Goal: Transaction & Acquisition: Obtain resource

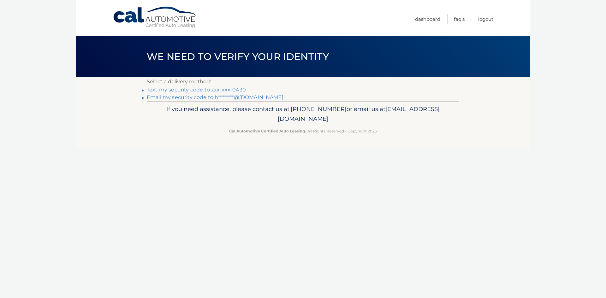
drag, startPoint x: 226, startPoint y: 141, endPoint x: 221, endPoint y: 126, distance: 16.0
click at [226, 143] on footer "If you need assistance, please contact us at: [PHONE_NUMBER] or email us at [EM…" at bounding box center [303, 125] width 454 height 48
click at [208, 89] on link "Text my security code to xxx-xxx-0430" at bounding box center [196, 90] width 99 height 6
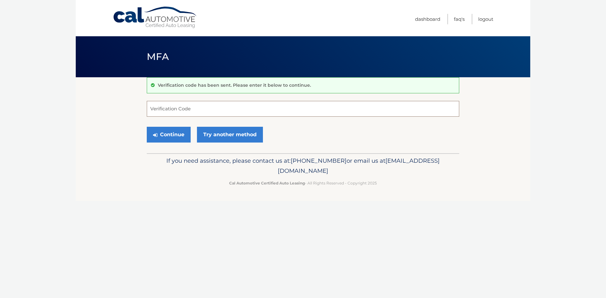
click at [208, 109] on input "Verification Code" at bounding box center [303, 109] width 312 height 16
click at [155, 107] on input "Verification Code" at bounding box center [303, 109] width 312 height 16
type input "314163"
click at [181, 138] on button "Continue" at bounding box center [169, 135] width 44 height 16
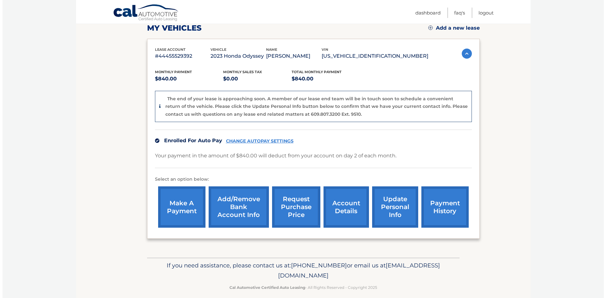
scroll to position [95, 0]
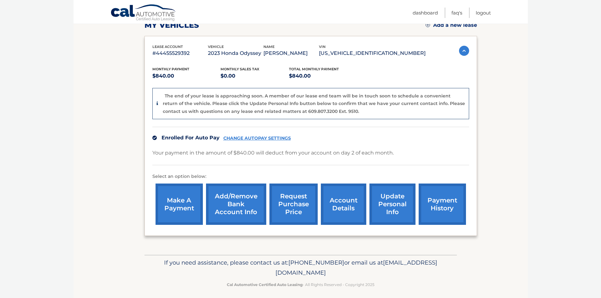
click at [297, 198] on link "request purchase price" at bounding box center [293, 204] width 48 height 41
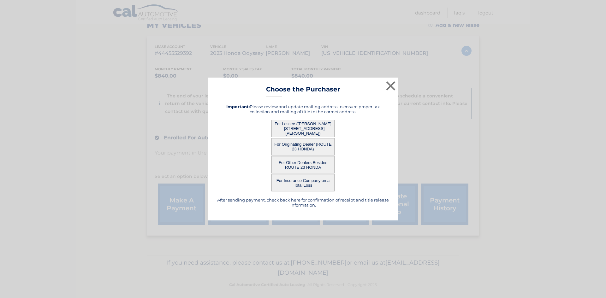
click at [307, 129] on button "For Lessee (DAVID MERTZ - 773 Kent Ave, Apt 3C, Brooklyn, NY 11205)" at bounding box center [302, 128] width 63 height 17
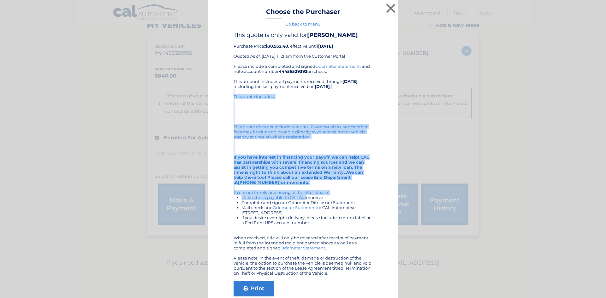
drag, startPoint x: 263, startPoint y: 90, endPoint x: 304, endPoint y: 198, distance: 116.3
click at [304, 198] on div "Please include a completed and signed Odometer Statement , and note account num…" at bounding box center [302, 170] width 139 height 212
click at [304, 198] on li "Make check payable to CAL Automotive" at bounding box center [306, 197] width 131 height 5
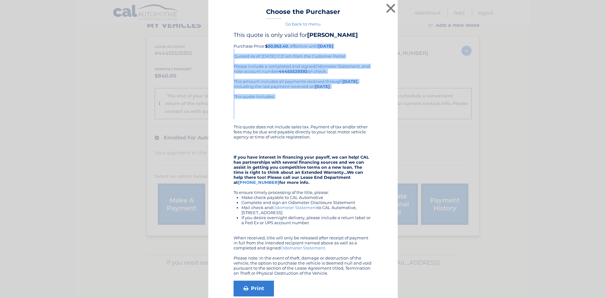
drag, startPoint x: 267, startPoint y: 45, endPoint x: 328, endPoint y: 123, distance: 98.9
click at [328, 123] on div "This quote is only valid for DAVID MERTZ Purchase Price: $30,952.40 , effective…" at bounding box center [302, 164] width 139 height 265
click at [328, 123] on div "Please include a completed and signed Odometer Statement , and note account num…" at bounding box center [302, 170] width 139 height 212
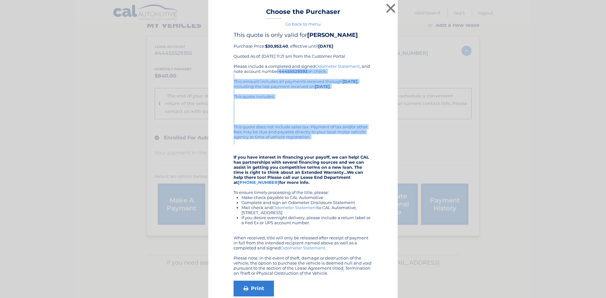
drag, startPoint x: 275, startPoint y: 70, endPoint x: 297, endPoint y: 150, distance: 82.9
click at [297, 150] on div "Please include a completed and signed Odometer Statement , and note account num…" at bounding box center [302, 170] width 139 height 212
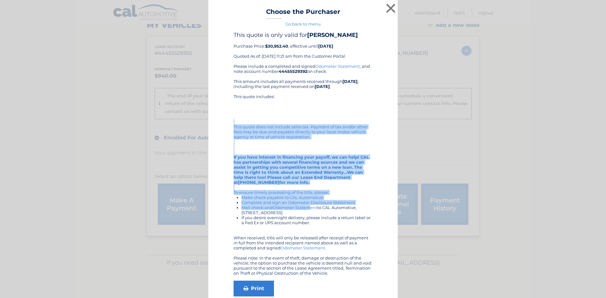
drag, startPoint x: 298, startPoint y: 124, endPoint x: 309, endPoint y: 208, distance: 84.9
click at [309, 208] on div "Please include a completed and signed Odometer Statement , and note account num…" at bounding box center [302, 170] width 139 height 212
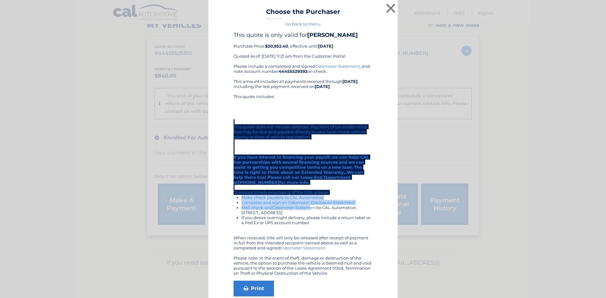
click at [283, 131] on div "Please include a completed and signed Odometer Statement , and note account num…" at bounding box center [302, 170] width 139 height 212
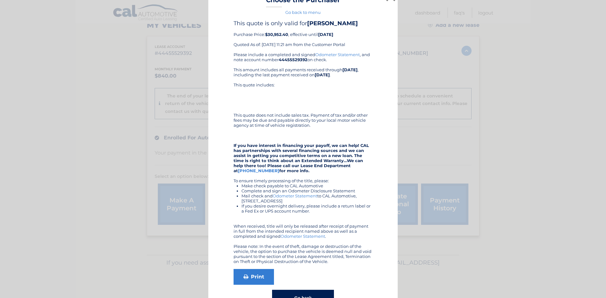
scroll to position [0, 0]
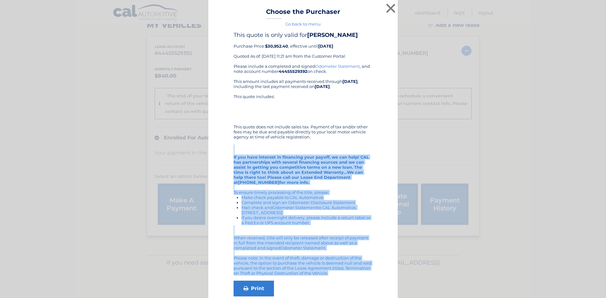
drag, startPoint x: 296, startPoint y: 194, endPoint x: 323, endPoint y: 285, distance: 94.1
click at [323, 285] on div "This quote is only valid for DAVID MERTZ Purchase Price: $30,952.40 , effective…" at bounding box center [302, 164] width 139 height 265
click at [323, 285] on div "Print" at bounding box center [302, 289] width 139 height 16
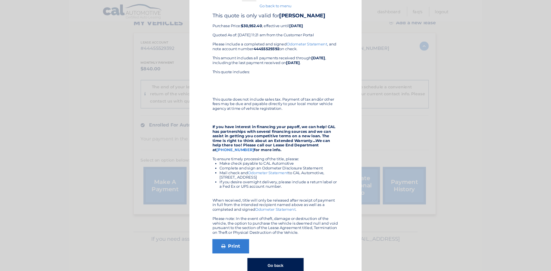
scroll to position [33, 0]
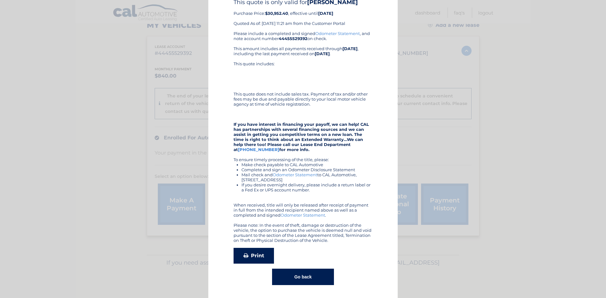
click at [244, 252] on link "Print" at bounding box center [253, 256] width 40 height 16
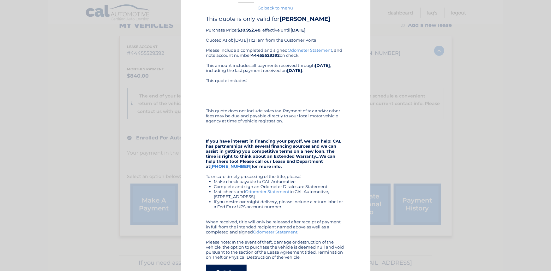
scroll to position [0, 0]
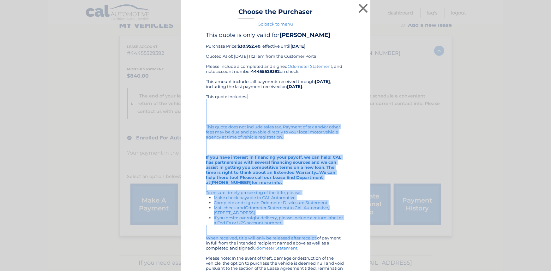
drag, startPoint x: 255, startPoint y: 102, endPoint x: 273, endPoint y: 240, distance: 139.4
click at [273, 240] on div "Please include a completed and signed Odometer Statement , and note account num…" at bounding box center [275, 170] width 139 height 212
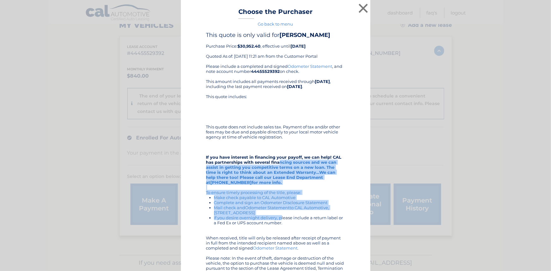
drag, startPoint x: 276, startPoint y: 161, endPoint x: 278, endPoint y: 216, distance: 54.9
click at [278, 216] on div "Please include a completed and signed Odometer Statement , and note account num…" at bounding box center [275, 170] width 139 height 212
click at [278, 216] on li "If you desire overnight delivery, please include a return label or a Fed Ex or …" at bounding box center [279, 220] width 131 height 10
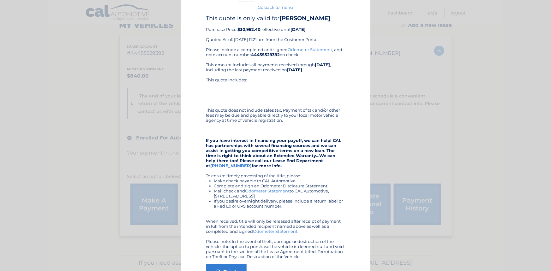
scroll to position [60, 0]
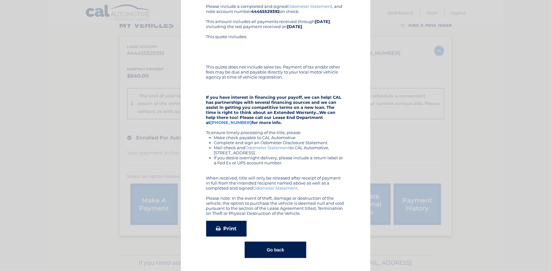
click at [218, 230] on icon at bounding box center [218, 228] width 5 height 5
